Goal: Complete application form

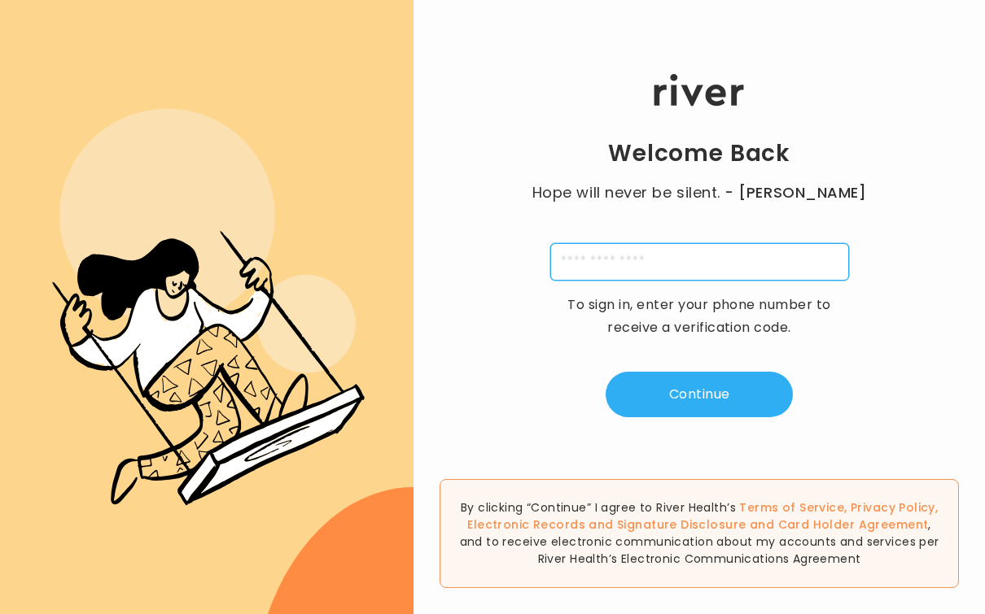
click at [651, 270] on input "tel" at bounding box center [699, 261] width 299 height 37
type input "**********"
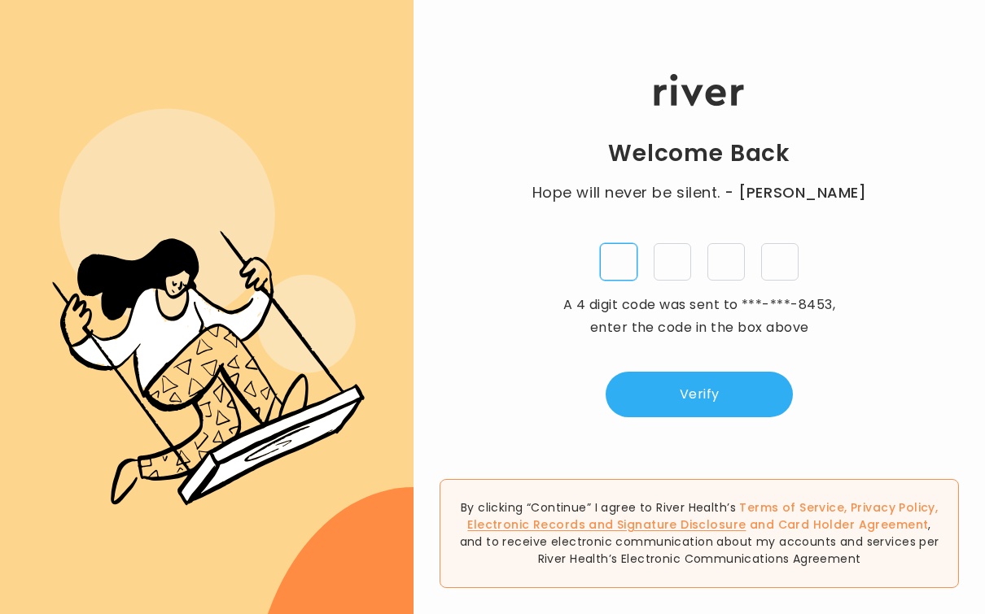
type input "*"
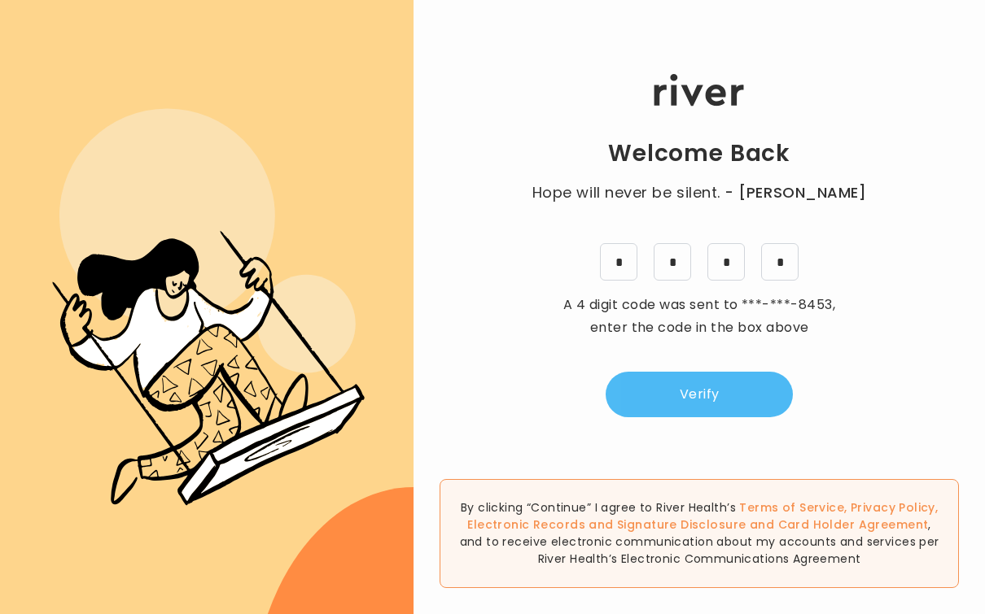
click at [711, 403] on button "Verify" at bounding box center [698, 395] width 187 height 46
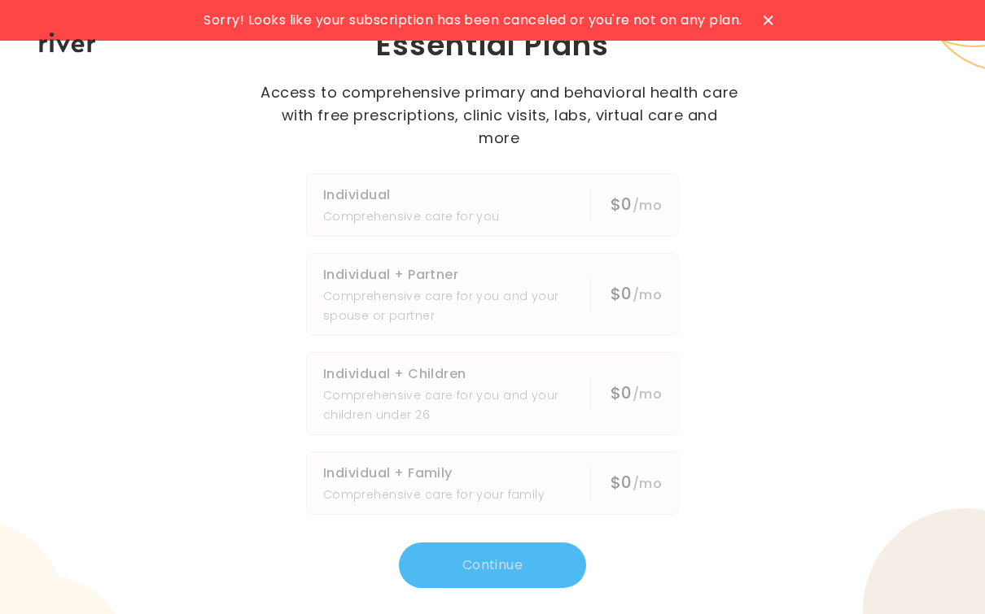
scroll to position [-8, 0]
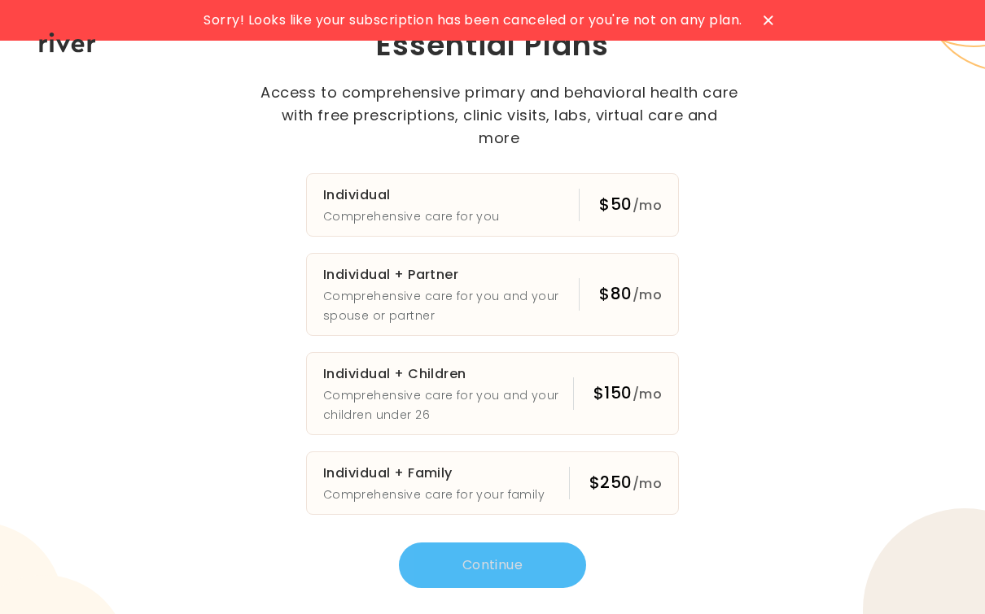
click at [773, 25] on icon at bounding box center [768, 20] width 10 height 10
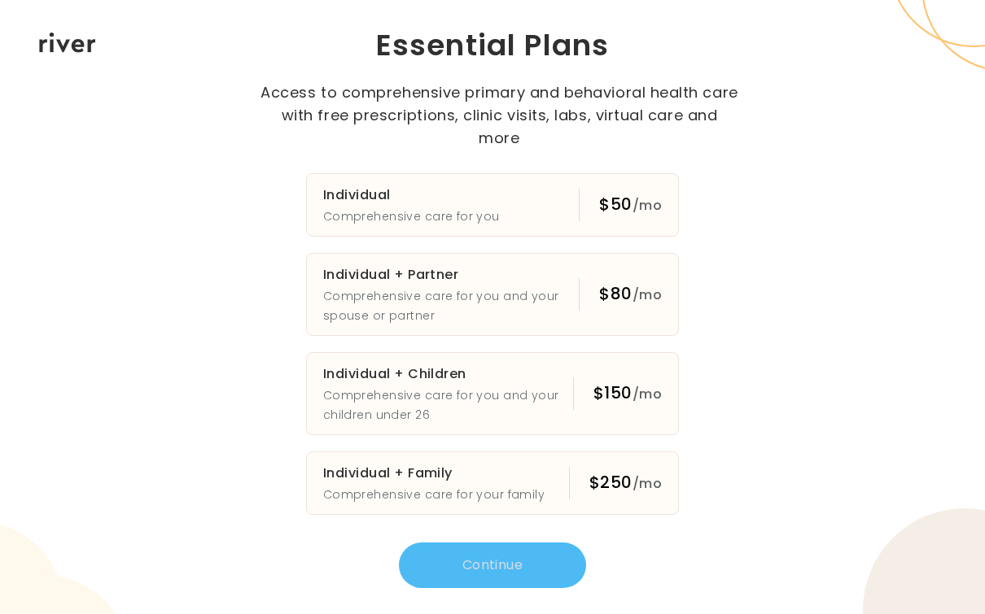
scroll to position [0, 0]
